Goal: Task Accomplishment & Management: Complete application form

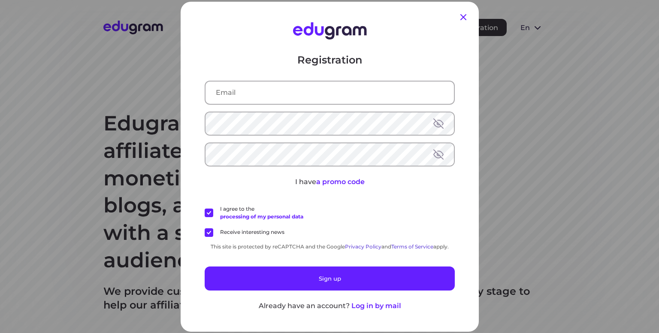
type input "[PERSON_NAME][EMAIL_ADDRESS][DOMAIN_NAME]"
click at [460, 16] on icon at bounding box center [463, 17] width 6 height 6
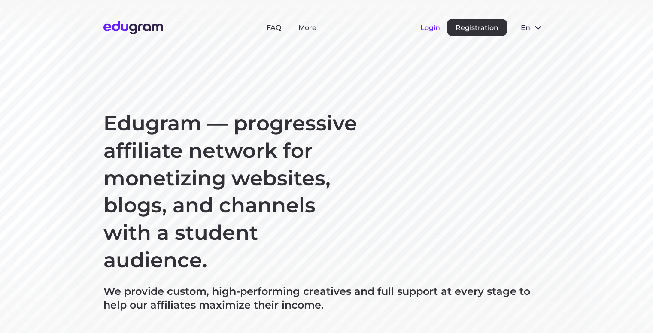
click at [425, 26] on button "Login" at bounding box center [430, 28] width 20 height 8
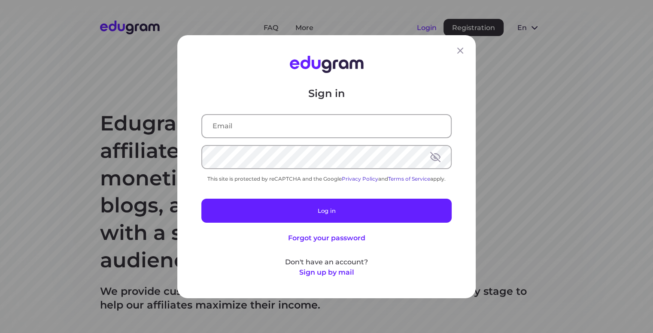
type input "[PERSON_NAME][EMAIL_ADDRESS][DOMAIN_NAME]"
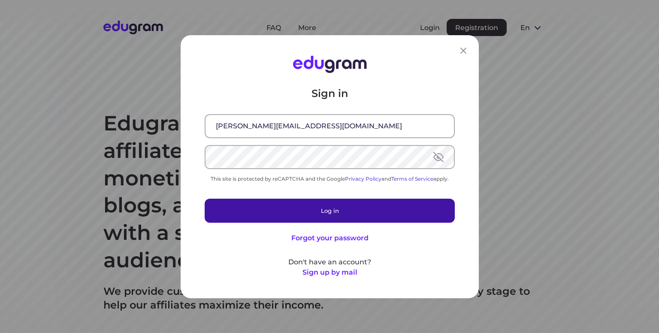
click at [305, 206] on button "Log in" at bounding box center [330, 210] width 250 height 24
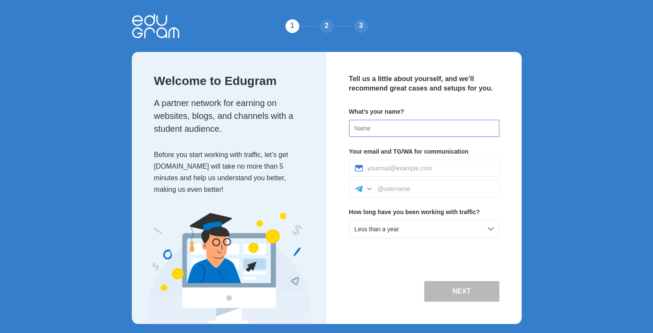
click at [378, 127] on input at bounding box center [424, 128] width 150 height 17
type input "[PERSON_NAME]"
click at [390, 190] on input at bounding box center [436, 188] width 116 height 7
paste input "@dimar_rrr"
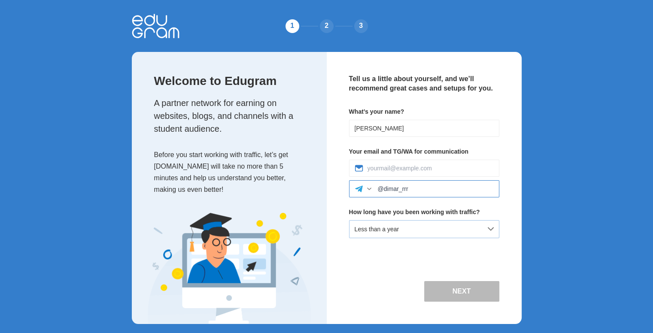
type input "@dimar_rrr"
click at [426, 229] on div "Less than a year" at bounding box center [424, 229] width 150 height 18
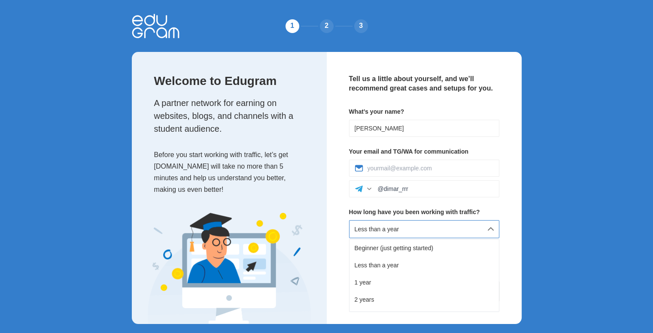
click at [426, 229] on div "Less than a year" at bounding box center [424, 229] width 150 height 18
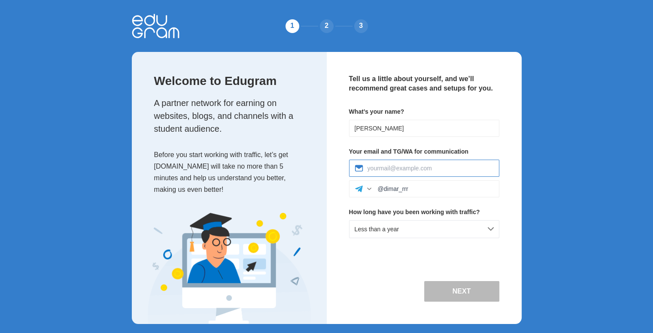
click at [421, 167] on input at bounding box center [430, 168] width 126 height 7
type input "d"
click at [368, 188] on div at bounding box center [369, 188] width 9 height 9
click at [384, 165] on input at bounding box center [430, 168] width 126 height 7
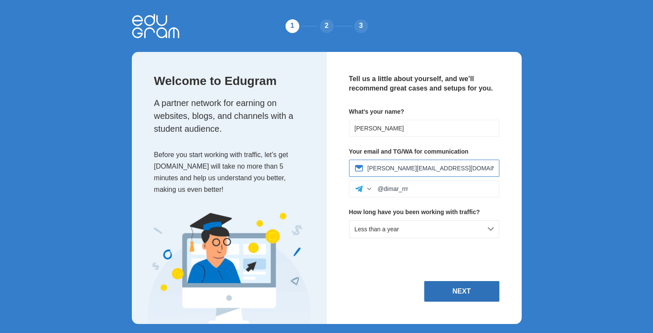
type input "loger@ukr.net"
click at [453, 287] on button "Next" at bounding box center [461, 291] width 75 height 21
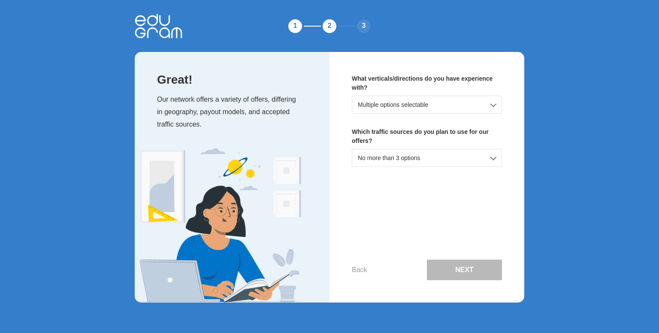
click at [415, 105] on div "Multiple options selectable" at bounding box center [427, 105] width 150 height 18
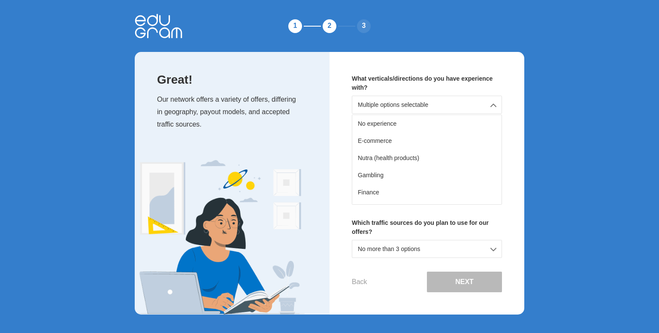
click at [415, 102] on div "Multiple options selectable" at bounding box center [427, 105] width 150 height 18
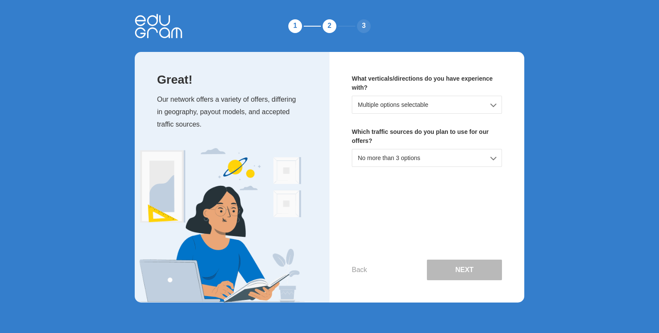
click at [371, 152] on div "No more than 3 options" at bounding box center [427, 158] width 150 height 18
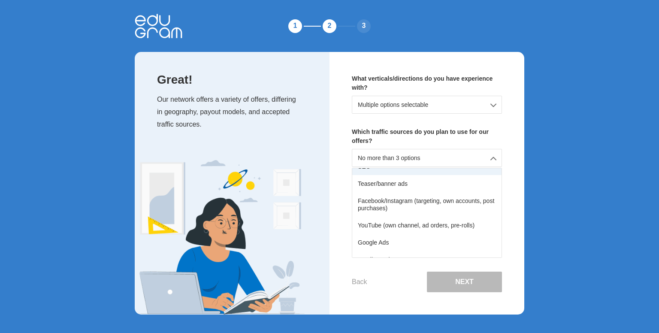
scroll to position [43, 0]
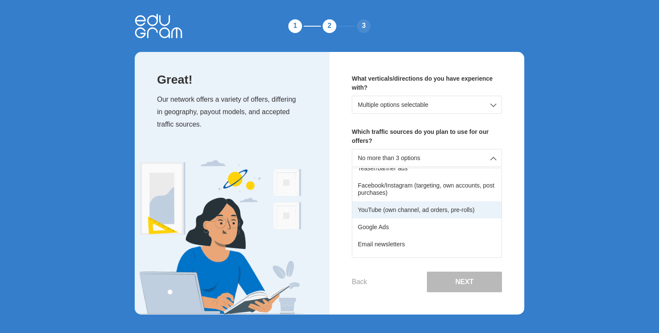
click at [391, 208] on div "YouTube (own channel, ad orders, pre-rolls)" at bounding box center [426, 209] width 149 height 17
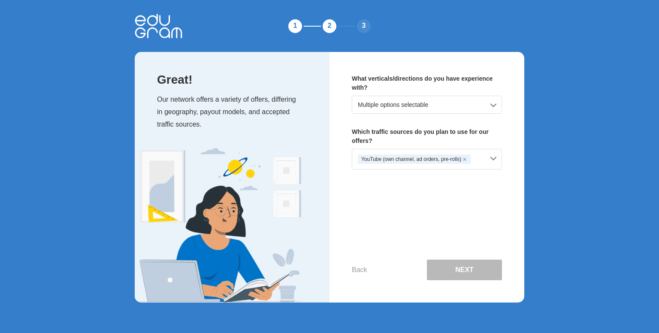
click at [400, 100] on div "Multiple options selectable" at bounding box center [427, 105] width 150 height 18
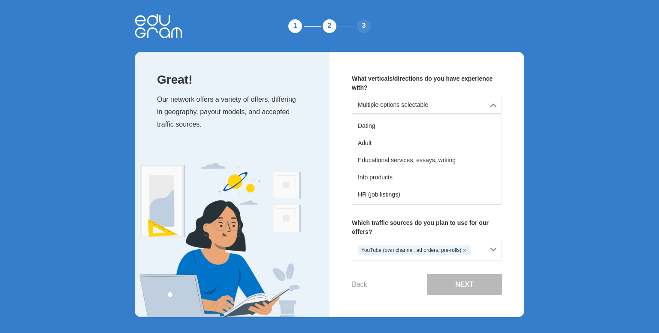
scroll to position [86, 0]
click at [396, 157] on div "Educational services, essays, writing" at bounding box center [426, 158] width 149 height 17
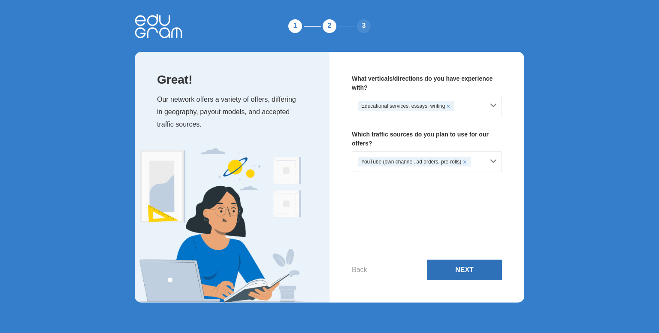
click at [462, 269] on button "Next" at bounding box center [464, 270] width 75 height 21
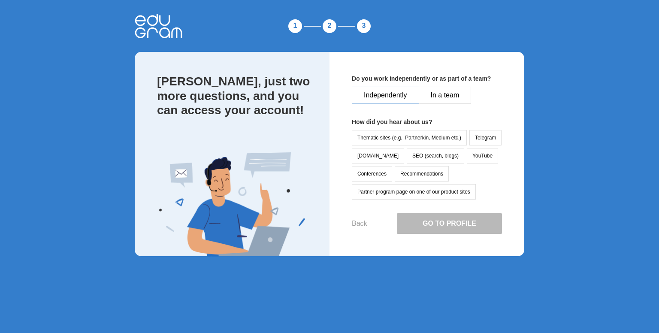
click at [377, 94] on button "Independently" at bounding box center [385, 95] width 67 height 17
click at [467, 155] on button "YouTube" at bounding box center [482, 155] width 31 height 15
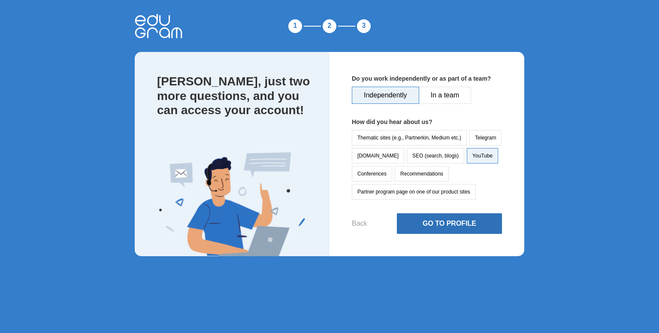
click at [442, 225] on button "Go to Profile" at bounding box center [449, 223] width 105 height 21
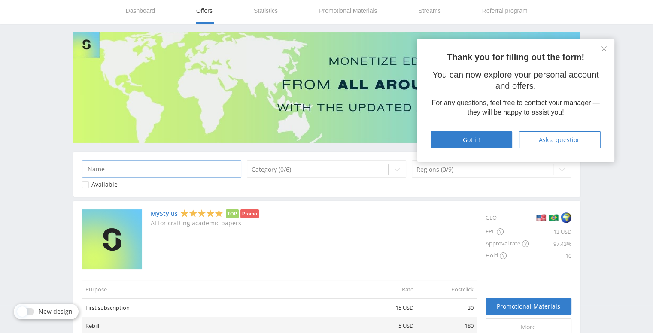
scroll to position [43, 0]
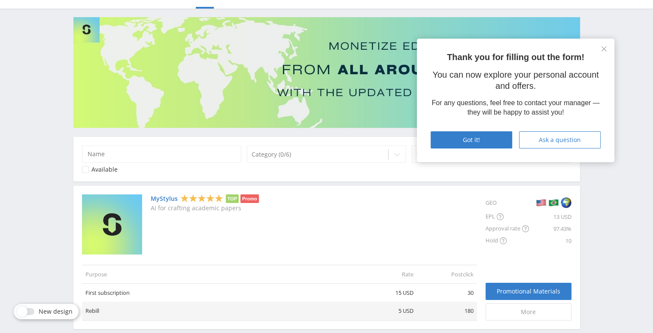
click at [159, 198] on link "MyStylus" at bounding box center [164, 198] width 27 height 7
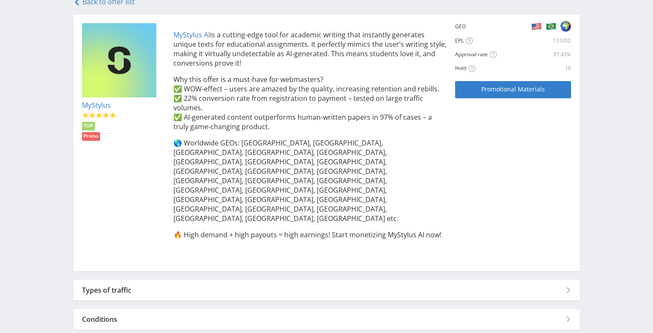
scroll to position [178, 0]
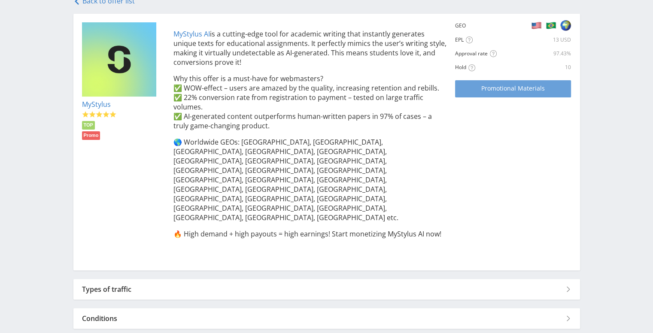
click at [486, 88] on span "Promotional Materials" at bounding box center [512, 88] width 63 height 7
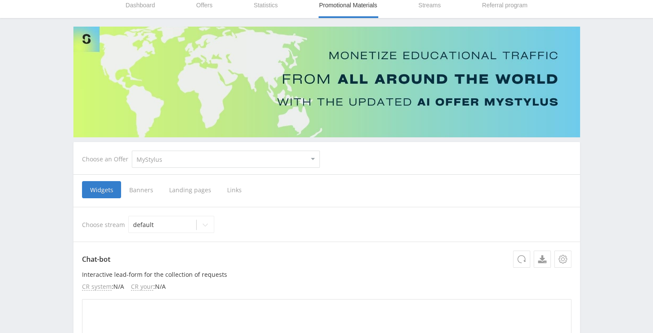
scroll to position [129, 0]
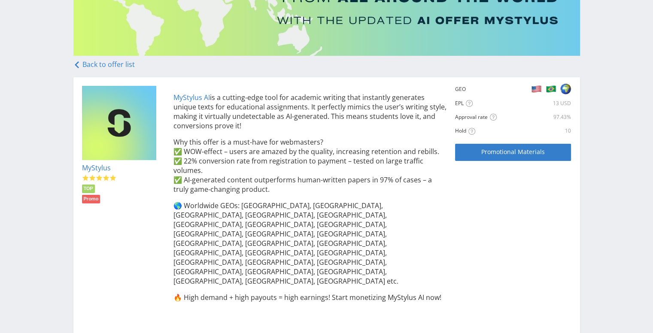
scroll to position [129, 0]
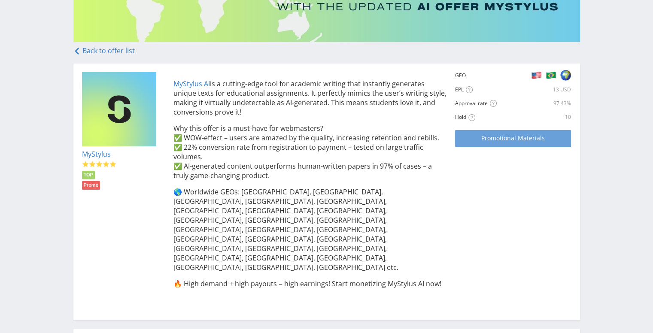
click at [511, 138] on span "Promotional Materials" at bounding box center [512, 138] width 63 height 7
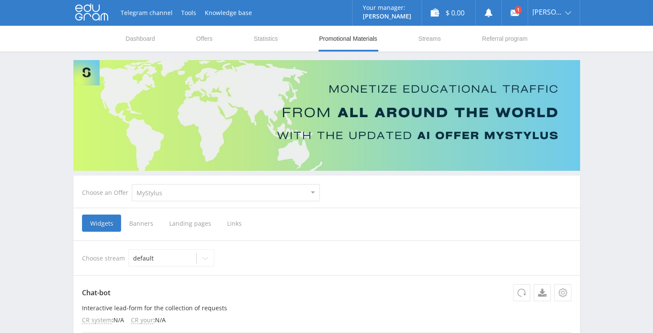
scroll to position [86, 0]
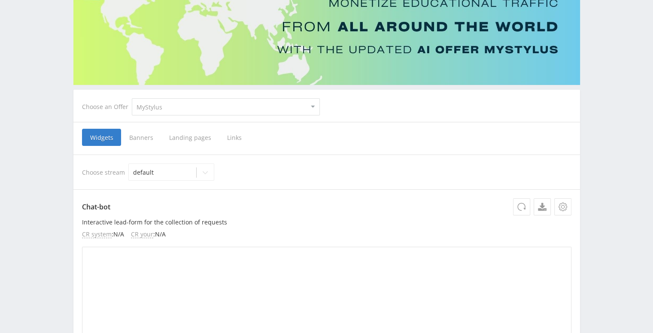
click at [229, 138] on span "Links" at bounding box center [234, 137] width 31 height 17
click at [0, 0] on input "Links" at bounding box center [0, 0] width 0 height 0
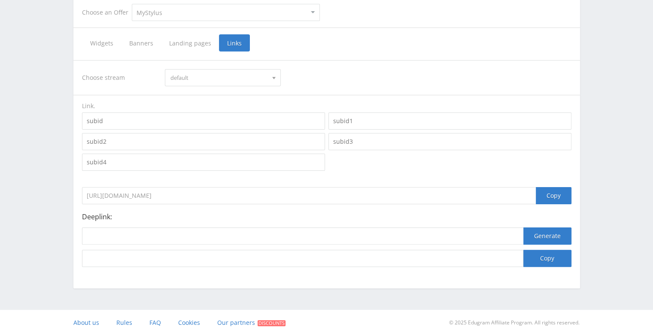
scroll to position [182, 0]
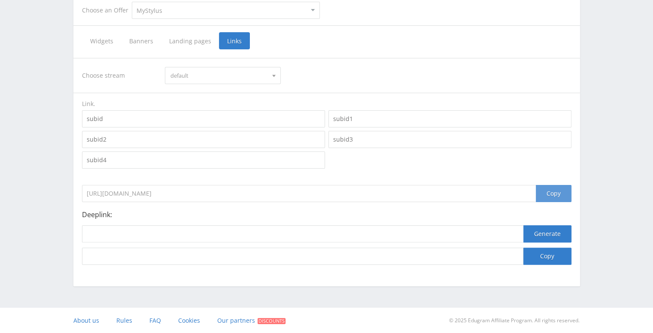
click at [551, 191] on div "Copy" at bounding box center [553, 193] width 36 height 17
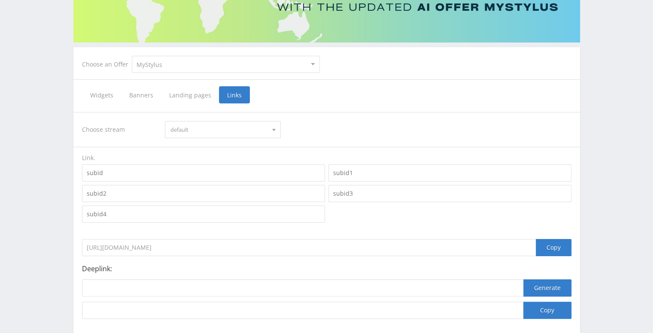
scroll to position [0, 0]
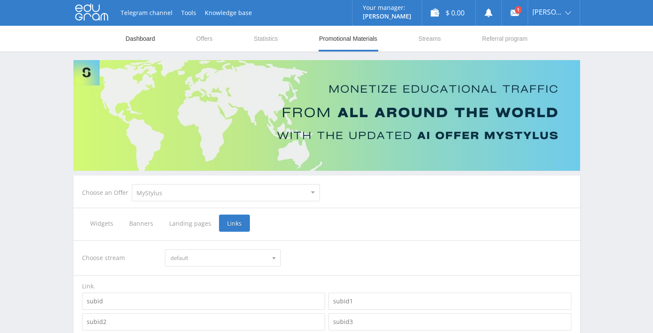
click at [134, 36] on link "Dashboard" at bounding box center [140, 39] width 31 height 26
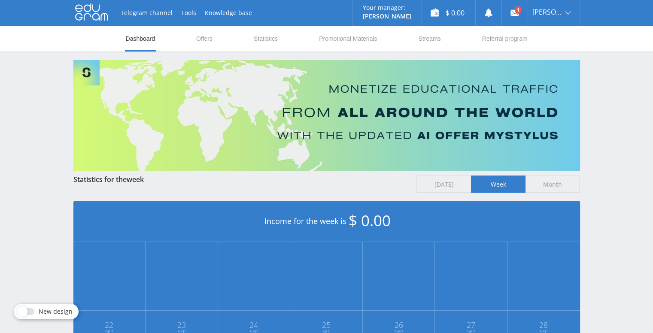
click at [97, 12] on use at bounding box center [91, 12] width 33 height 17
click at [519, 11] on use at bounding box center [514, 13] width 9 height 6
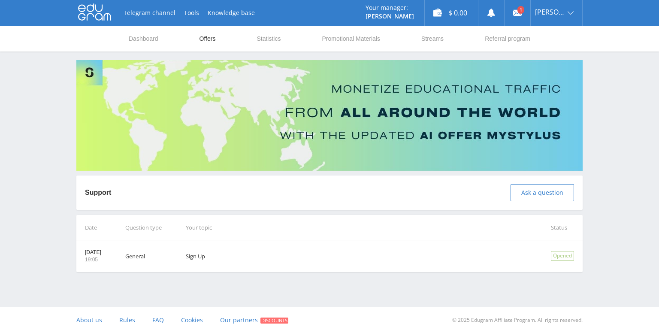
click at [212, 36] on link "Offers" at bounding box center [208, 39] width 18 height 26
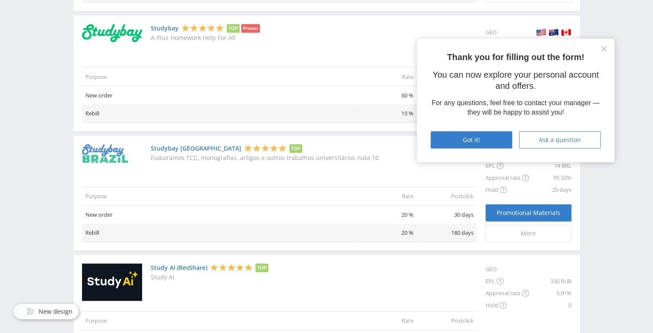
scroll to position [515, 0]
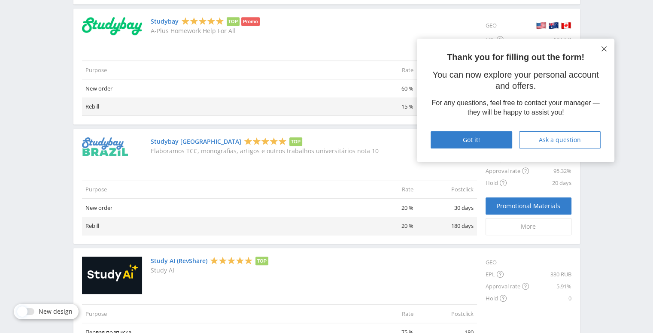
click at [602, 48] on icon at bounding box center [603, 48] width 5 height 5
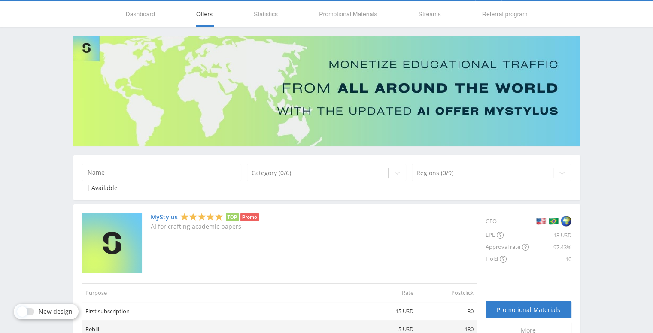
scroll to position [9, 0]
